Goal: Transaction & Acquisition: Purchase product/service

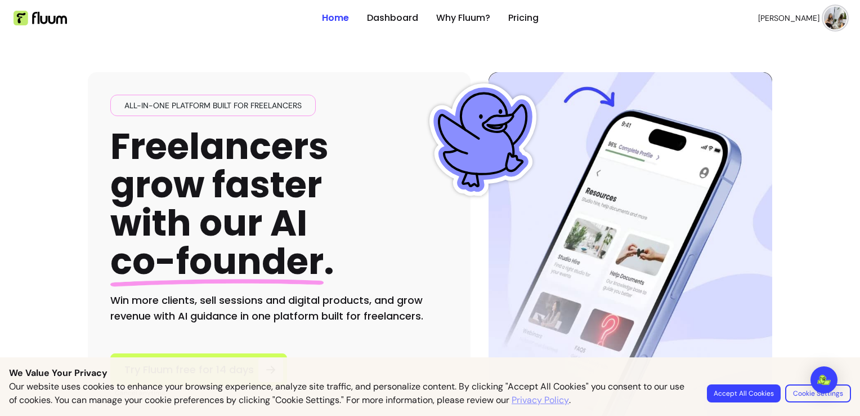
click at [834, 21] on img at bounding box center [835, 18] width 23 height 23
click at [797, 23] on span "[PERSON_NAME]" at bounding box center [790, 17] width 60 height 11
click at [802, 20] on span "[PERSON_NAME]" at bounding box center [788, 17] width 61 height 11
click at [824, 21] on img at bounding box center [835, 18] width 22 height 22
click at [824, 21] on img at bounding box center [835, 18] width 23 height 23
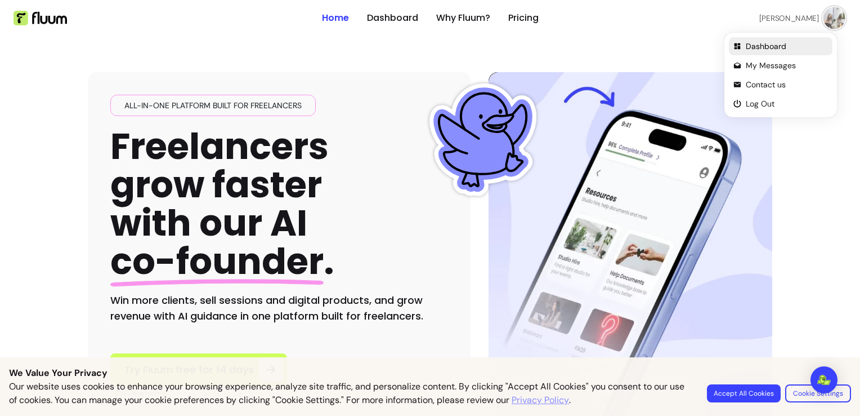
click at [769, 42] on span "Dashboard" at bounding box center [787, 46] width 82 height 11
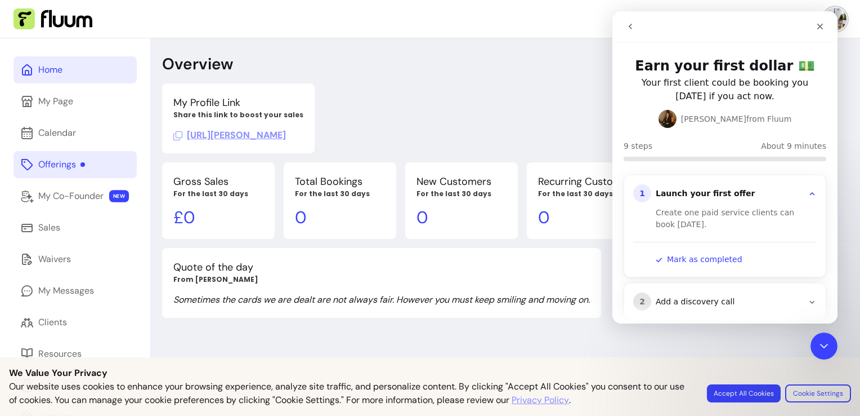
click at [60, 164] on div "Offerings" at bounding box center [61, 165] width 47 height 14
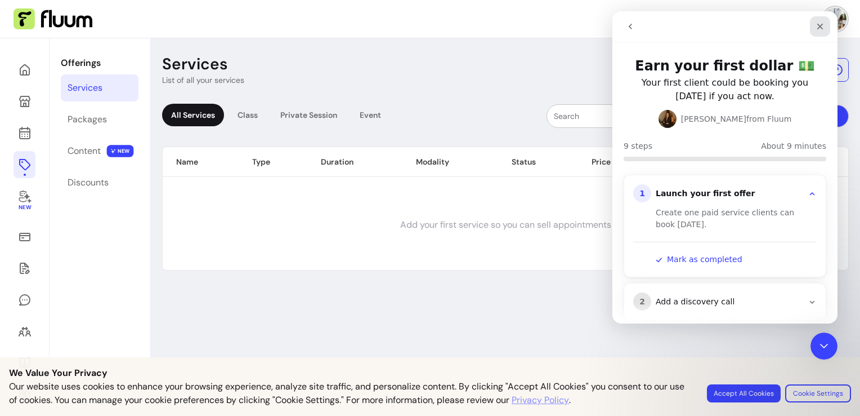
click at [819, 28] on icon "Close" at bounding box center [820, 26] width 9 height 9
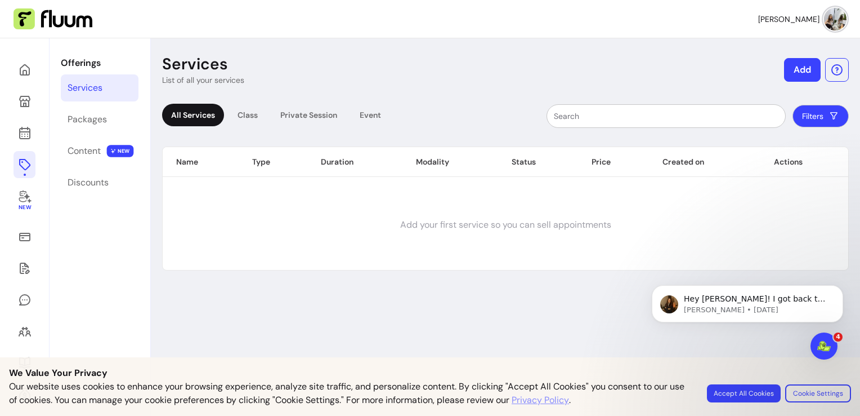
click at [6, 131] on div "New" at bounding box center [25, 247] width 50 height 419
click at [19, 133] on icon at bounding box center [24, 88] width 191 height 160
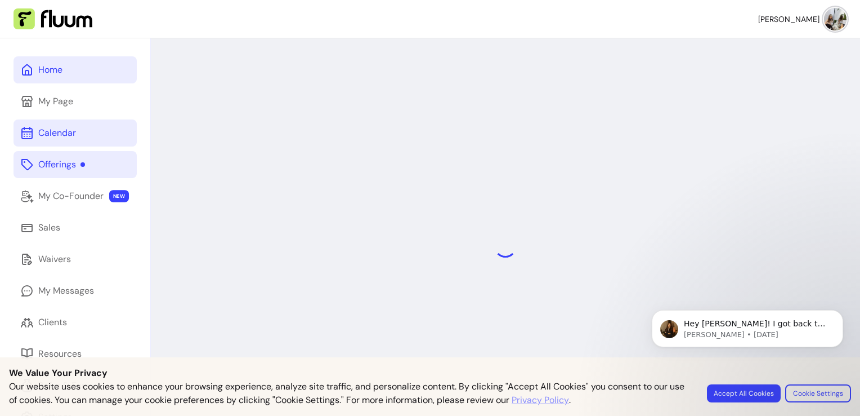
click at [59, 73] on div "Home" at bounding box center [50, 70] width 24 height 14
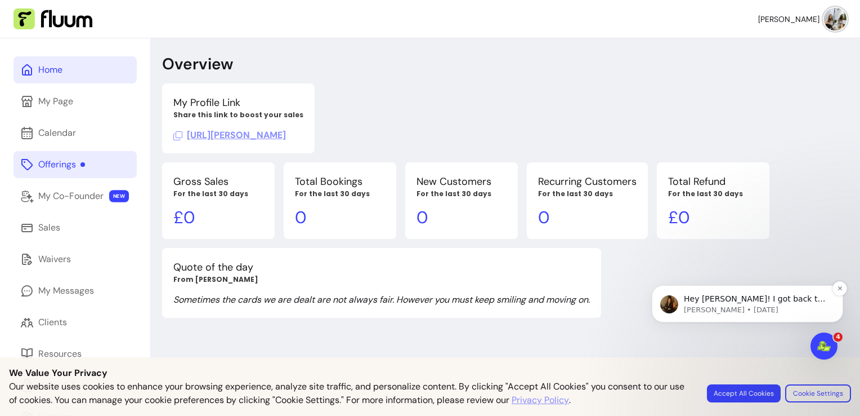
click at [721, 295] on p "Hey [PERSON_NAME]! I got back to you on WhatsApp robi" at bounding box center [756, 298] width 145 height 11
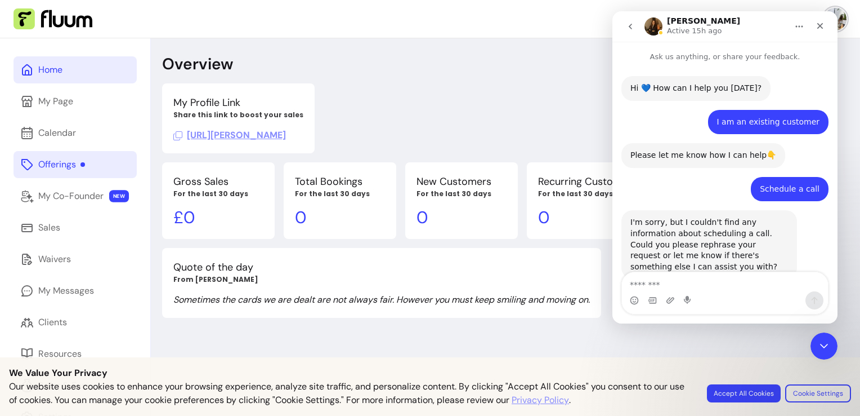
scroll to position [11, 0]
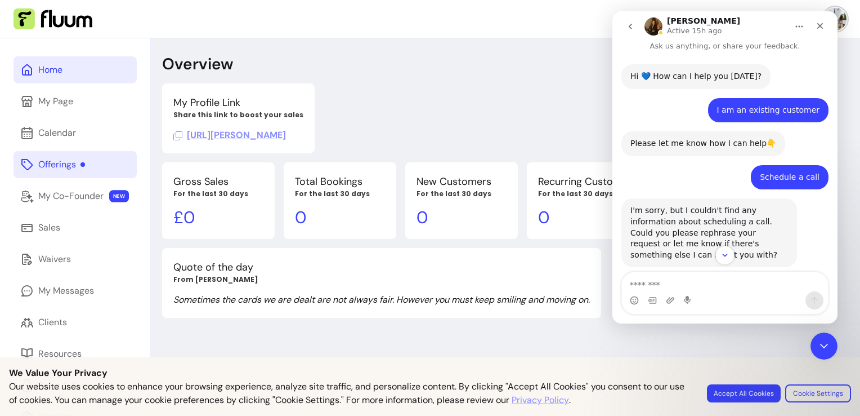
click at [568, 88] on div "My Profile Link Share this link to boost your sales [URL][PERSON_NAME]" at bounding box center [466, 118] width 608 height 70
click at [736, 252] on div "Intercom messenger" at bounding box center [725, 254] width 225 height 19
click at [725, 254] on icon "Scroll to bottom" at bounding box center [725, 255] width 10 height 10
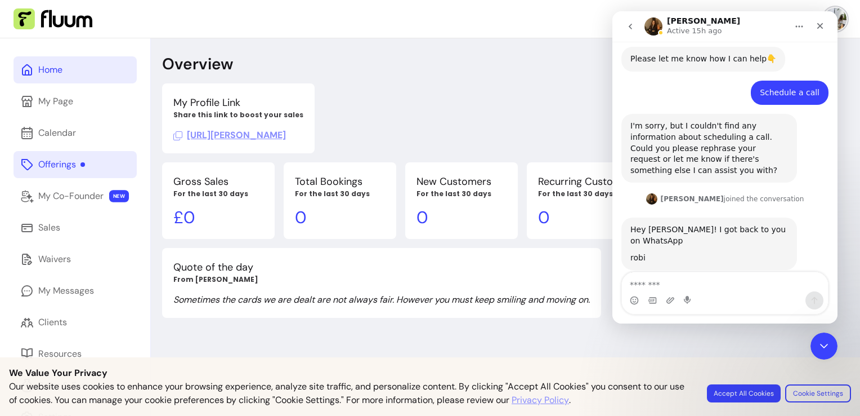
click at [545, 122] on div "My Profile Link Share this link to boost your sales [URL][PERSON_NAME]" at bounding box center [466, 118] width 608 height 70
click at [821, 26] on icon "Close" at bounding box center [820, 25] width 9 height 9
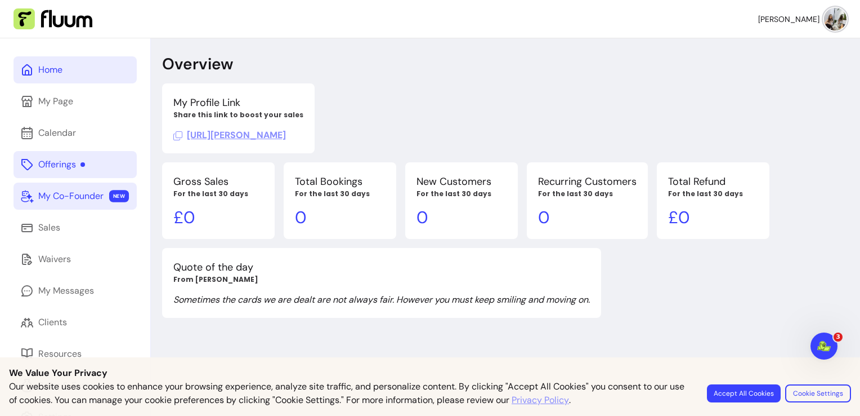
click at [72, 184] on link "My Co-Founder NEW" at bounding box center [75, 195] width 123 height 27
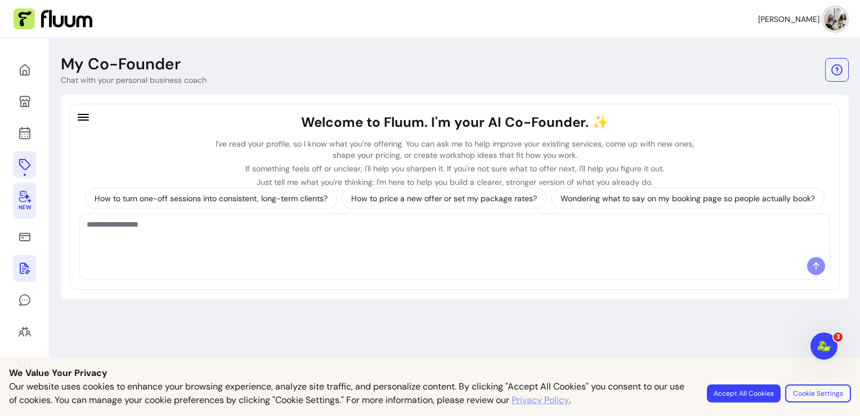
click at [23, 261] on icon at bounding box center [25, 268] width 14 height 14
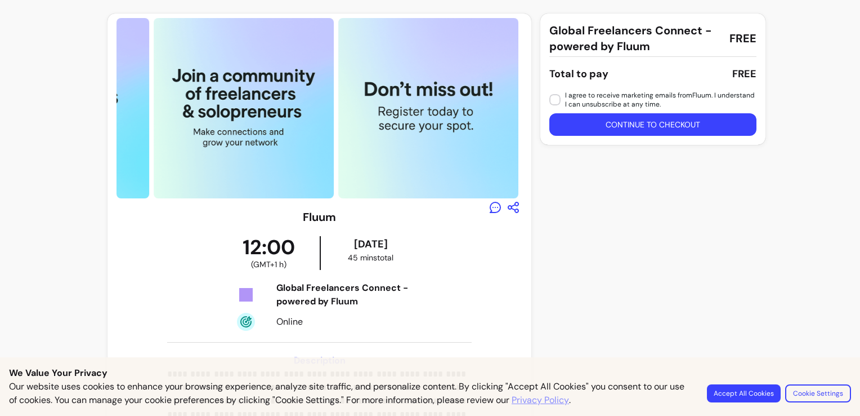
click at [595, 282] on div "Global Freelancers Connect - powered by Fluum FREE Total to pay FREE I agree to…" at bounding box center [647, 327] width 212 height 626
click at [587, 127] on button "Continue to checkout" at bounding box center [653, 124] width 207 height 23
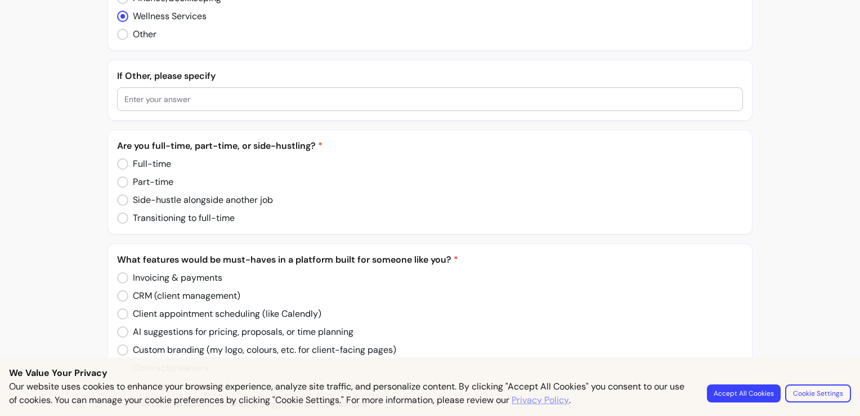
scroll to position [610, 0]
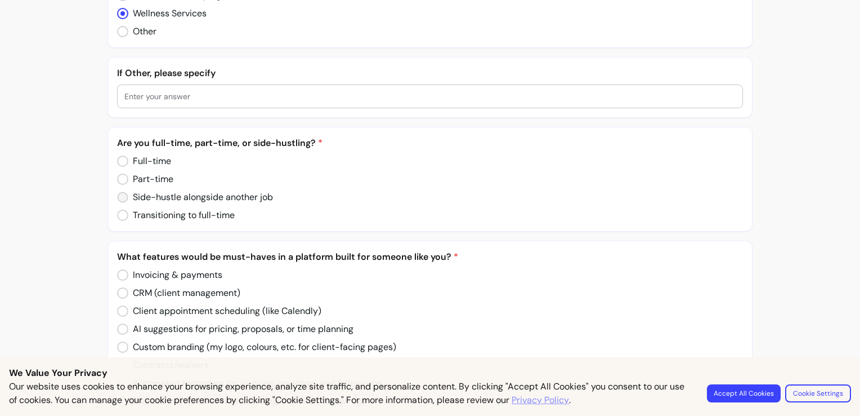
click at [142, 177] on div "Full-time Part-time Side-hustle alongside another job Transitioning to full-time" at bounding box center [430, 188] width 626 height 68
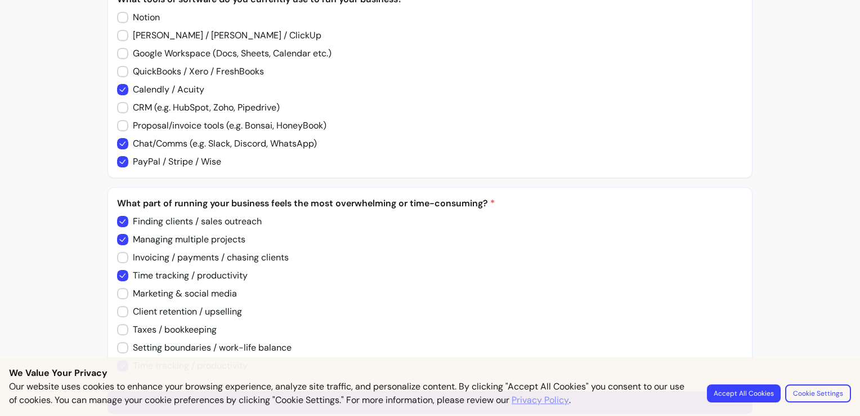
scroll to position [1080, 0]
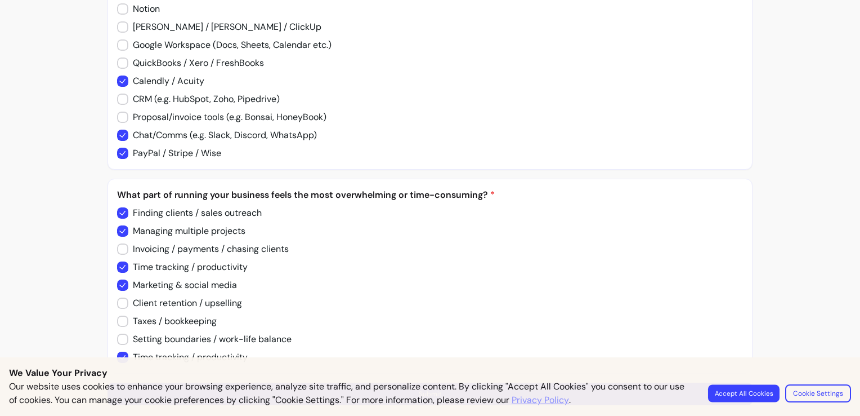
click at [767, 400] on button "Accept All Cookies" at bounding box center [744, 392] width 72 height 17
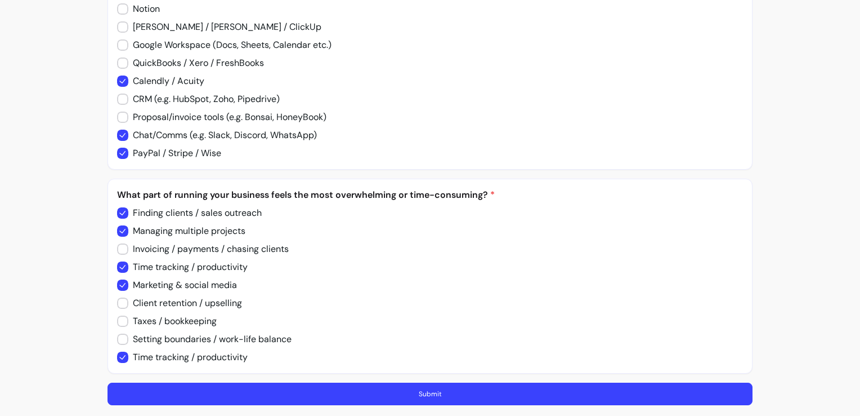
click at [656, 388] on button "Submit" at bounding box center [430, 393] width 645 height 23
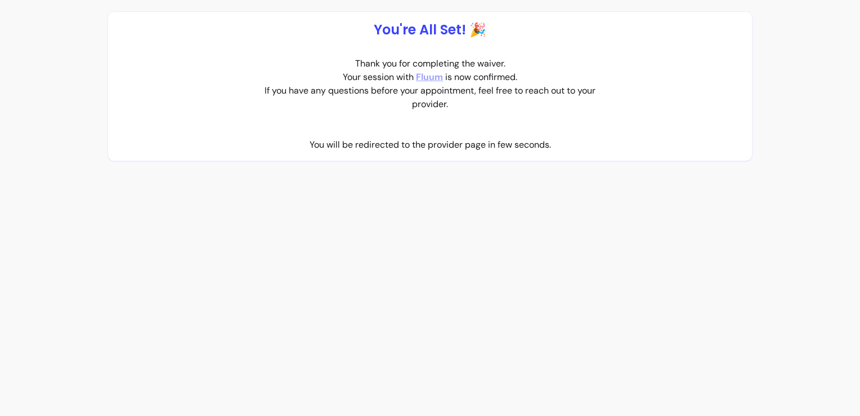
scroll to position [0, 0]
